Goal: Navigation & Orientation: Understand site structure

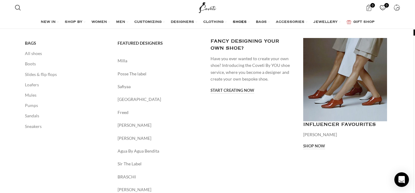
click at [239, 20] on span "SHOES" at bounding box center [240, 22] width 14 height 5
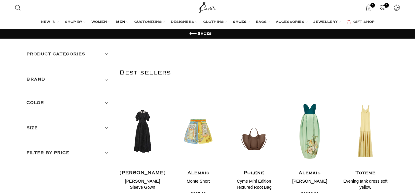
click at [116, 21] on span "MEN" at bounding box center [120, 22] width 9 height 5
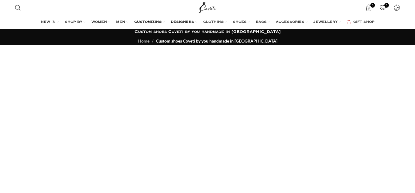
click at [183, 22] on span "DESIGNERS" at bounding box center [182, 22] width 23 height 5
